Goal: Task Accomplishment & Management: Complete application form

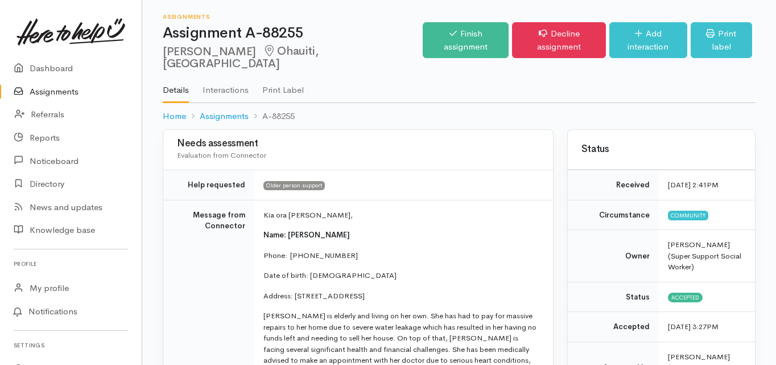
scroll to position [228, 0]
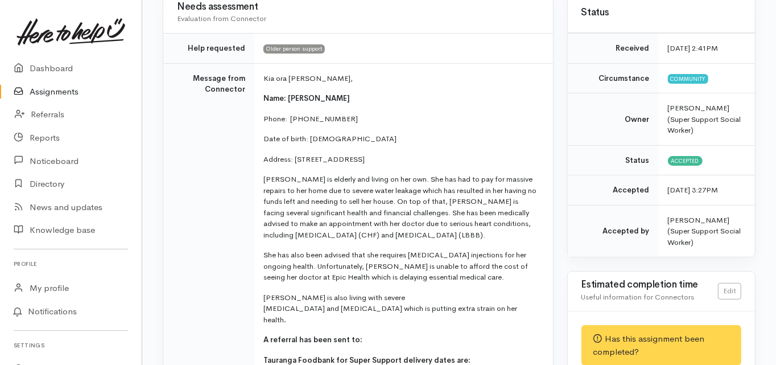
scroll to position [0, 0]
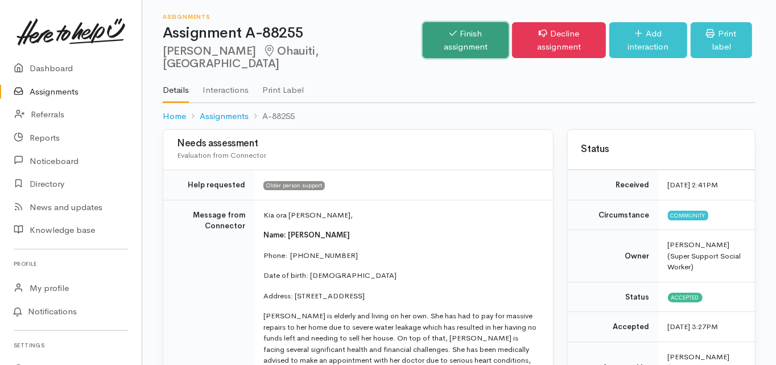
click at [442, 35] on link "Finish assignment" at bounding box center [466, 40] width 86 height 36
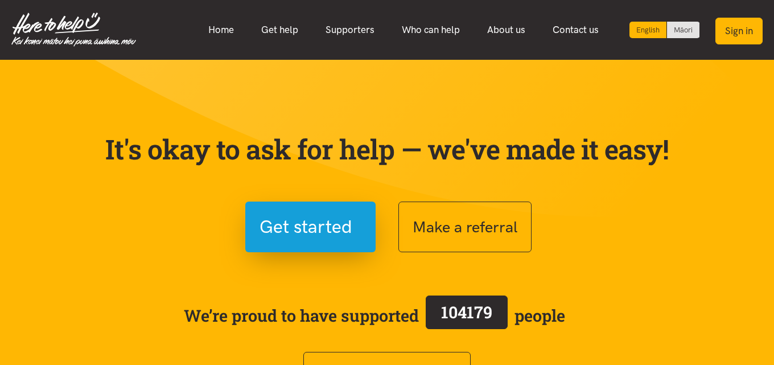
click at [733, 29] on button "Sign in" at bounding box center [738, 31] width 47 height 27
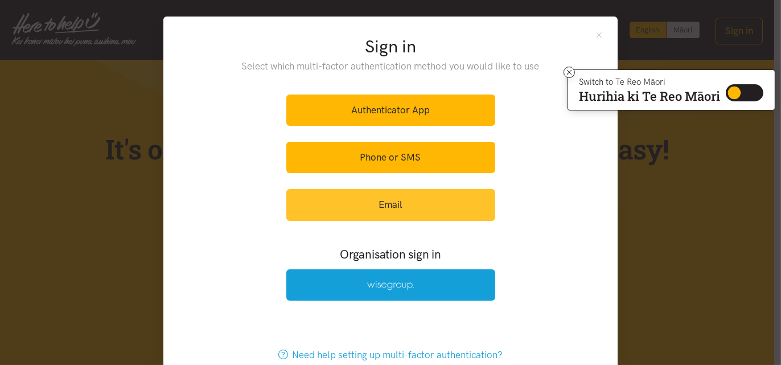
click at [387, 203] on link "Email" at bounding box center [390, 204] width 209 height 31
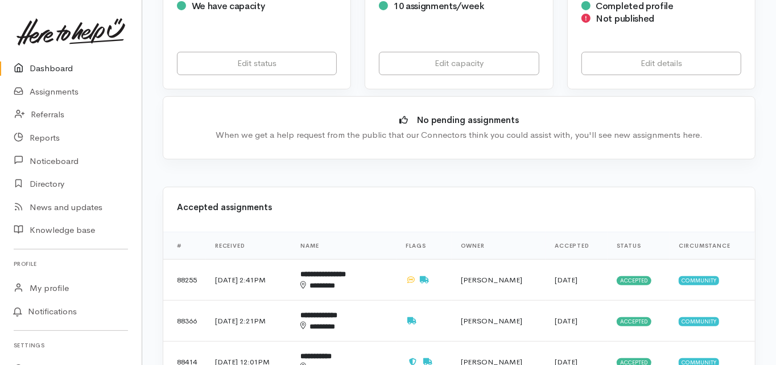
scroll to position [319, 0]
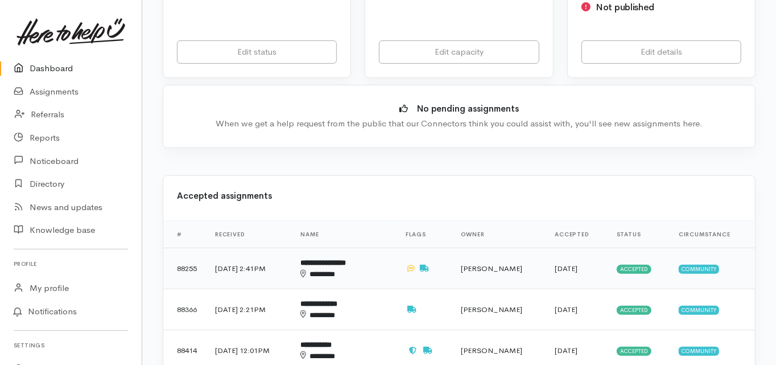
click at [346, 259] on b "**********" at bounding box center [323, 262] width 46 height 7
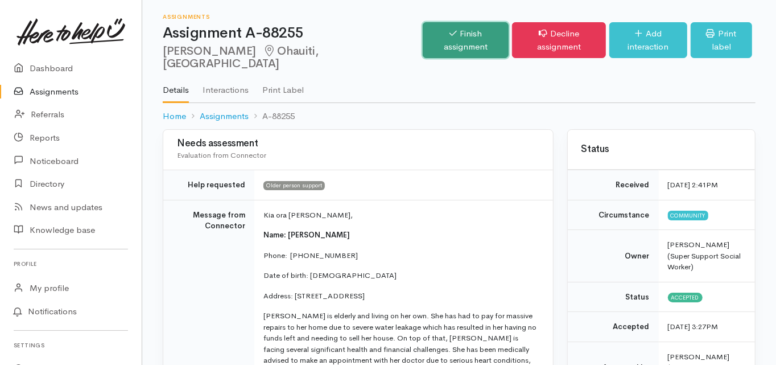
click at [444, 27] on link "Finish assignment" at bounding box center [466, 40] width 86 height 36
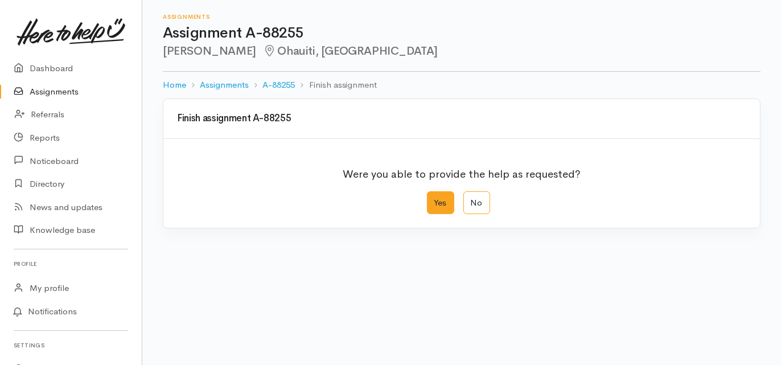
click at [448, 201] on label "Yes" at bounding box center [440, 202] width 27 height 23
click at [434, 199] on input "Yes" at bounding box center [430, 194] width 7 height 7
radio input "true"
click at [274, 277] on div "We delivered the help requested" at bounding box center [454, 280] width 542 height 13
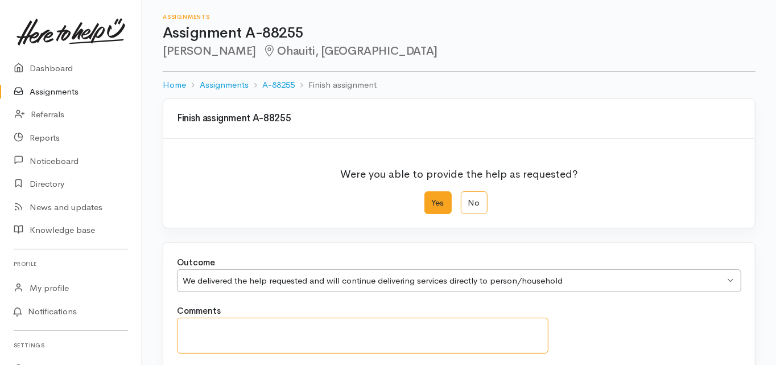
click at [216, 325] on textarea "Comments" at bounding box center [363, 336] width 372 height 36
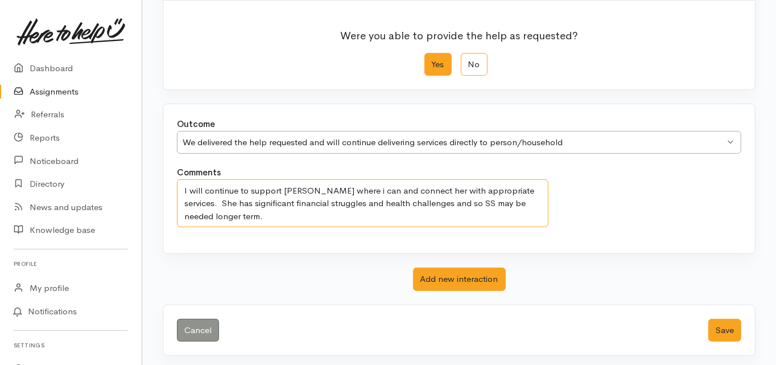
scroll to position [140, 0]
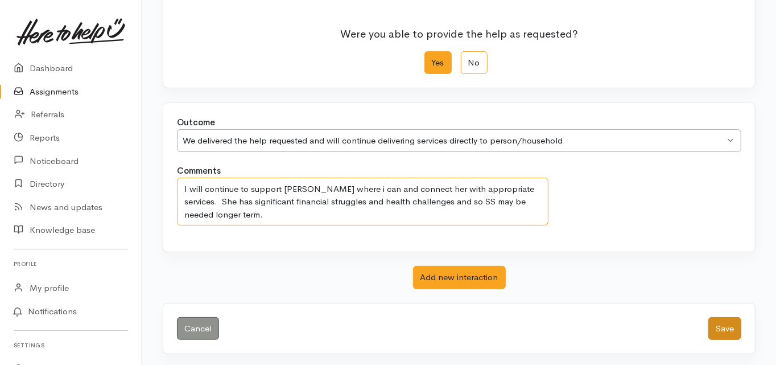
type textarea "I will continue to support Judith where i can and connect her with appropriate …"
click at [725, 325] on button "Save" at bounding box center [724, 328] width 33 height 23
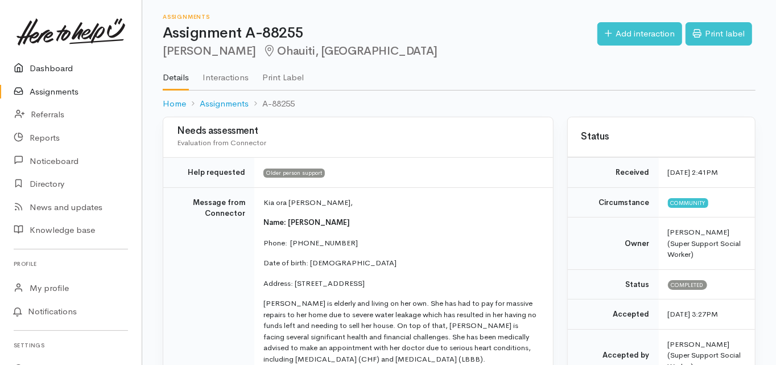
click at [57, 72] on link "Dashboard" at bounding box center [71, 68] width 142 height 23
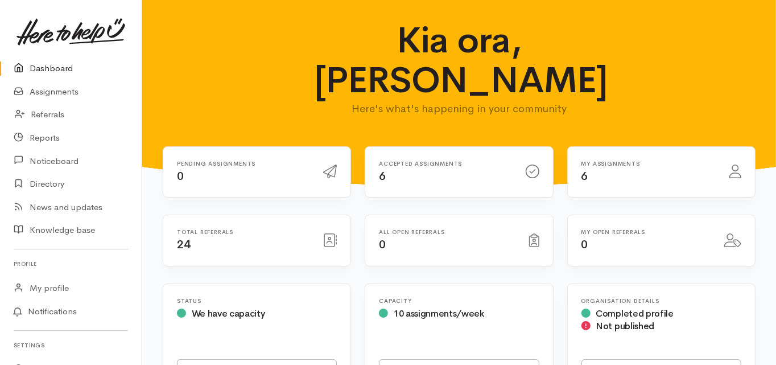
click at [51, 90] on link "Assignments" at bounding box center [71, 91] width 142 height 23
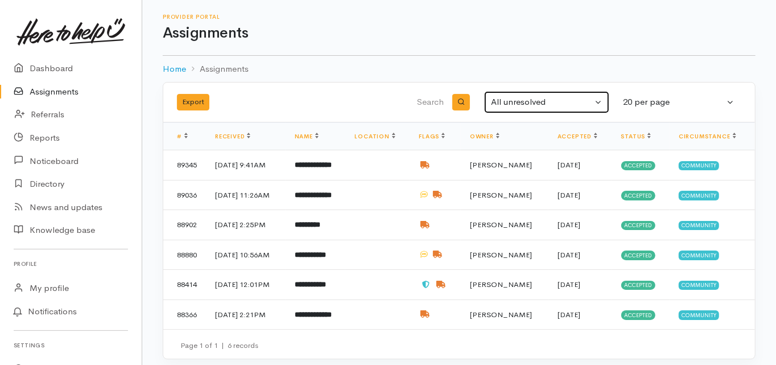
click at [514, 100] on div "All unresolved" at bounding box center [541, 102] width 101 height 13
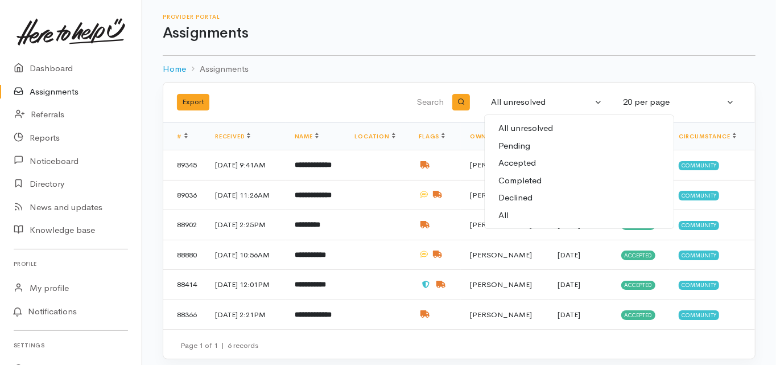
click at [507, 213] on span "All" at bounding box center [503, 215] width 10 height 13
select select "All"
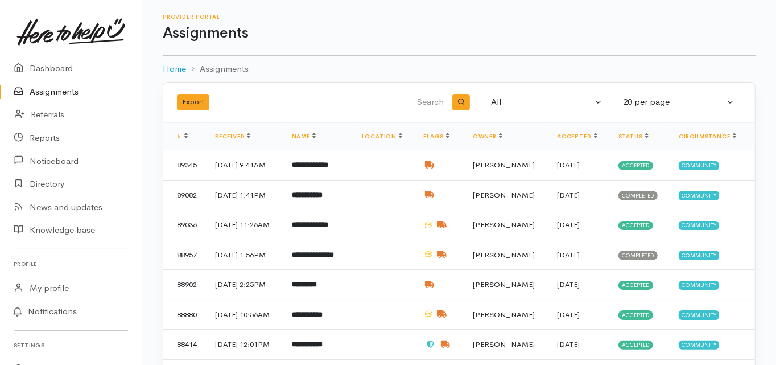
click at [422, 100] on input "search" at bounding box center [389, 102] width 116 height 27
type input "rodger"
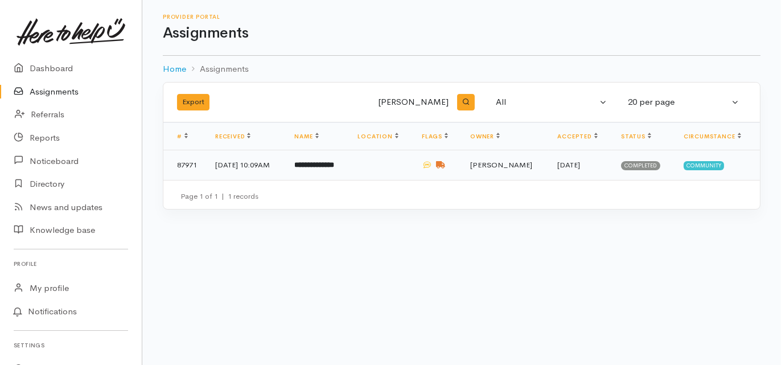
click at [327, 166] on b "**********" at bounding box center [314, 164] width 40 height 7
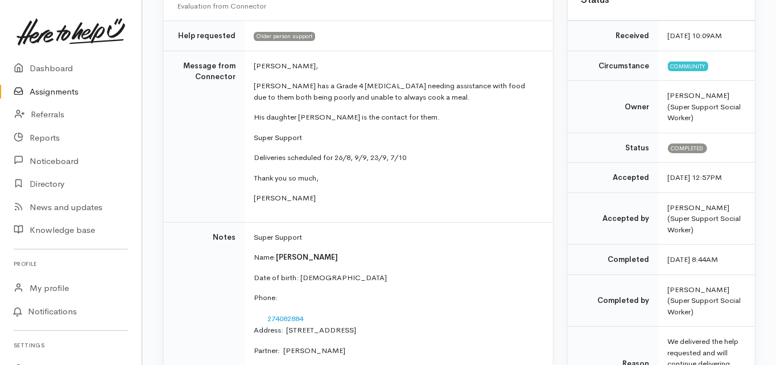
scroll to position [137, 0]
drag, startPoint x: 160, startPoint y: 279, endPoint x: 392, endPoint y: 185, distance: 249.9
click at [392, 185] on td "Morena Melissa, Rodger has a Grade 4 brain tumour needing assistance with food …" at bounding box center [399, 136] width 308 height 171
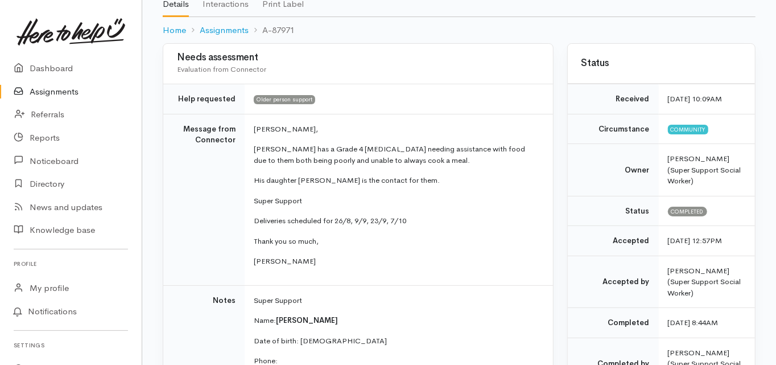
scroll to position [0, 0]
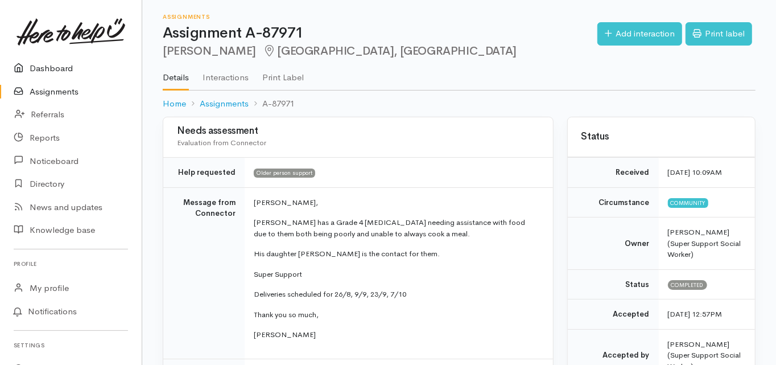
click at [61, 69] on link "Dashboard" at bounding box center [71, 68] width 142 height 23
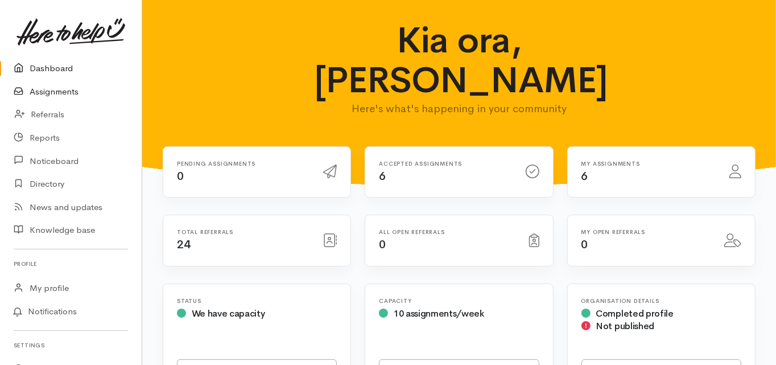
click at [60, 94] on link "Assignments" at bounding box center [71, 91] width 142 height 23
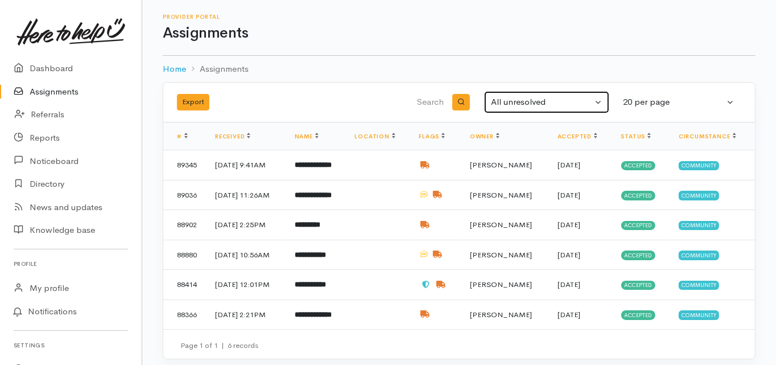
click at [512, 102] on div "All unresolved" at bounding box center [541, 102] width 101 height 13
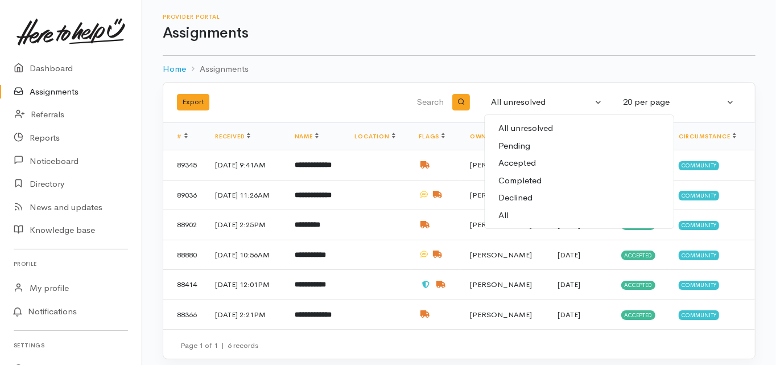
click at [508, 214] on span "All" at bounding box center [503, 215] width 10 height 13
select select "All"
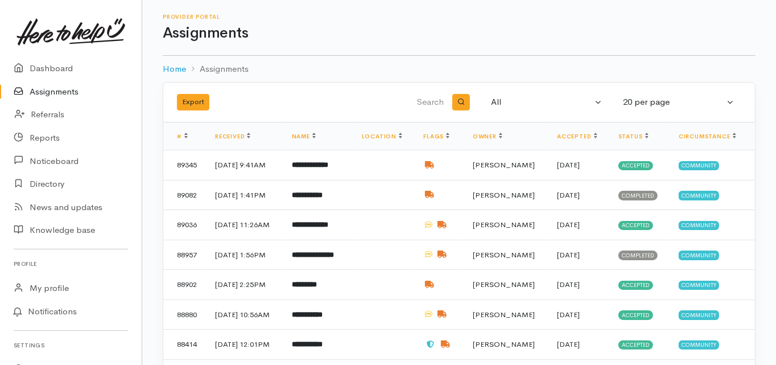
click at [426, 97] on input "search" at bounding box center [389, 102] width 116 height 27
type input "rodger"
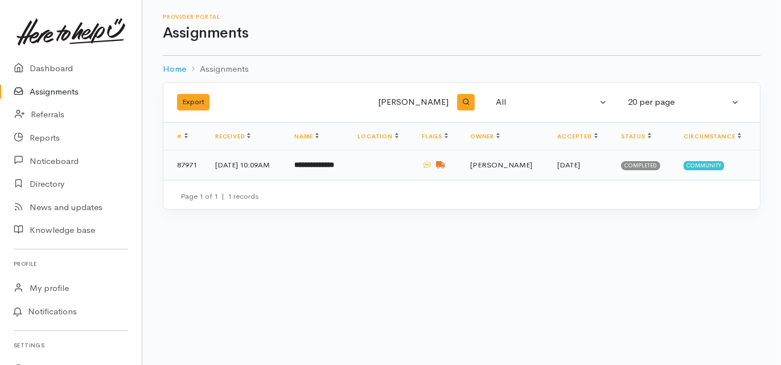
click at [324, 167] on b "**********" at bounding box center [314, 164] width 40 height 7
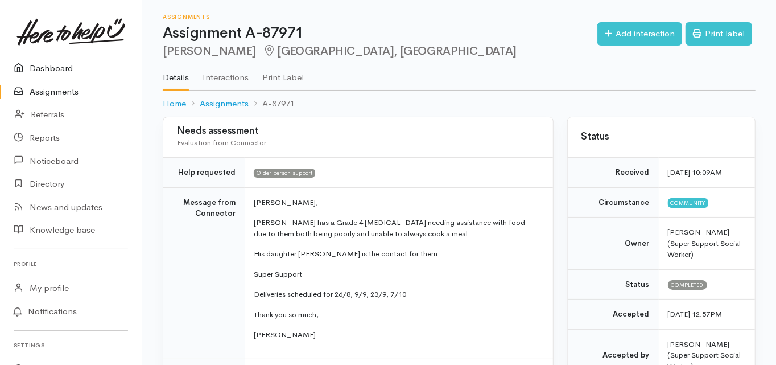
click at [64, 68] on link "Dashboard" at bounding box center [71, 68] width 142 height 23
